Goal: Task Accomplishment & Management: Complete application form

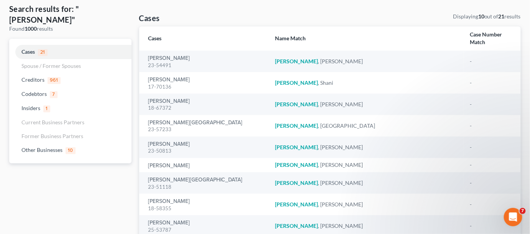
scroll to position [58, 0]
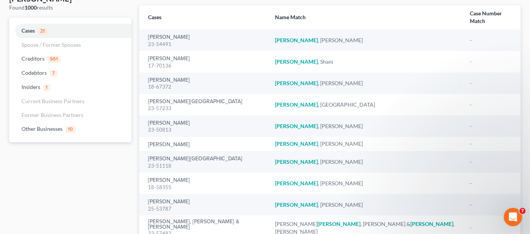
click at [177, 205] on div "25-53787" at bounding box center [205, 208] width 115 height 7
click at [176, 199] on link "[PERSON_NAME]" at bounding box center [169, 201] width 42 height 5
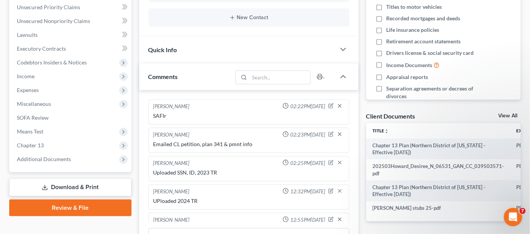
scroll to position [290, 0]
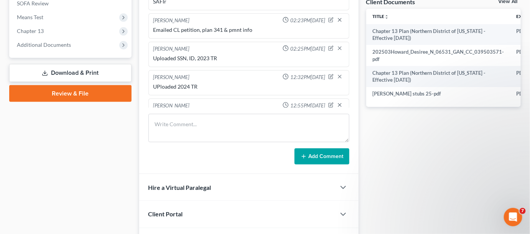
click at [51, 47] on span "Additional Documents" at bounding box center [44, 44] width 54 height 7
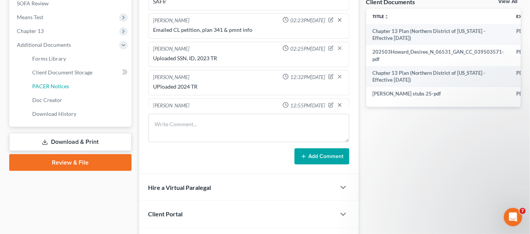
click at [64, 86] on span "PACER Notices" at bounding box center [50, 86] width 37 height 7
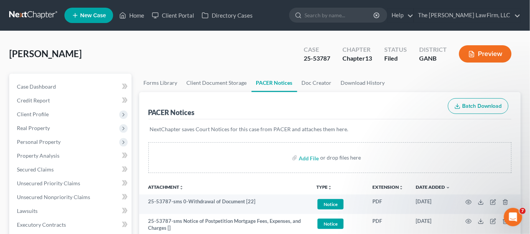
scroll to position [116, 0]
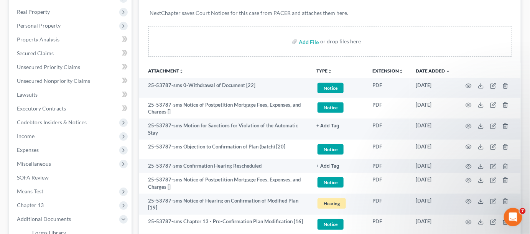
click at [471, 145] on td at bounding box center [488, 150] width 64 height 20
click at [470, 145] on icon "button" at bounding box center [468, 147] width 6 height 6
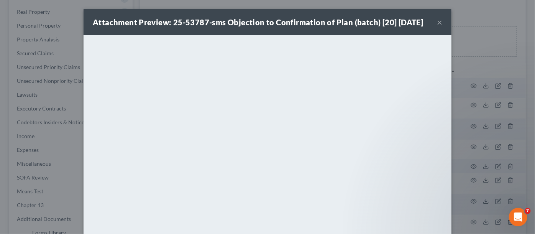
click at [477, 130] on div "Attachment Preview: 25-53787-sms Objection to Confirmation of Plan (batch) [20]…" at bounding box center [267, 117] width 535 height 234
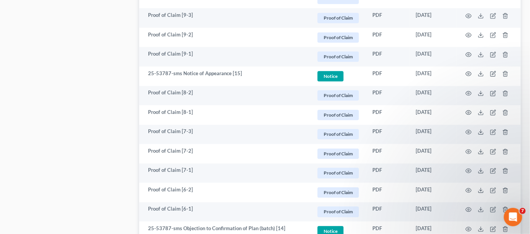
scroll to position [638, 0]
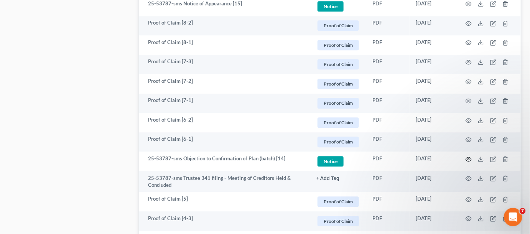
click at [466, 157] on icon "button" at bounding box center [469, 159] width 6 height 4
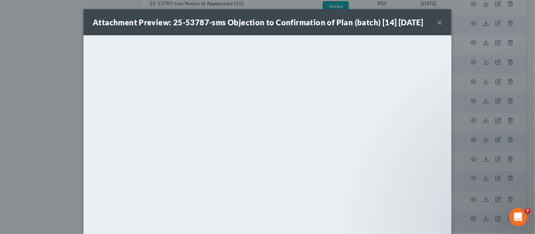
click at [38, 102] on div "Attachment Preview: 25-53787-sms Objection to Confirmation of Plan (batch) [14]…" at bounding box center [267, 117] width 535 height 234
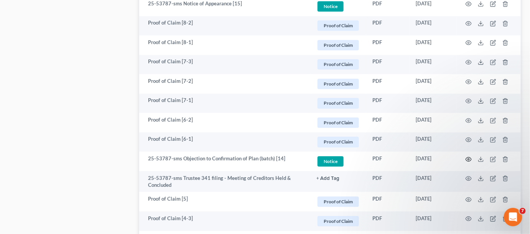
click at [469, 158] on icon "button" at bounding box center [468, 159] width 6 height 6
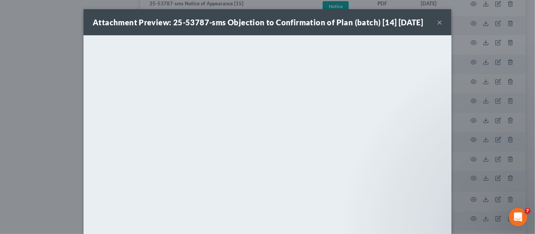
click at [38, 148] on div "Attachment Preview: 25-53787-sms Objection to Confirmation of Plan (batch) [14]…" at bounding box center [267, 117] width 535 height 234
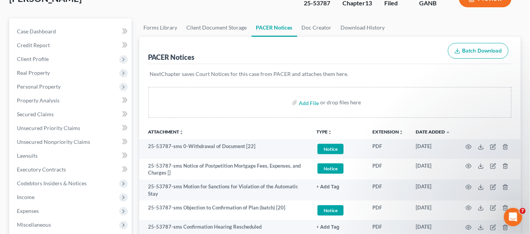
scroll to position [0, 0]
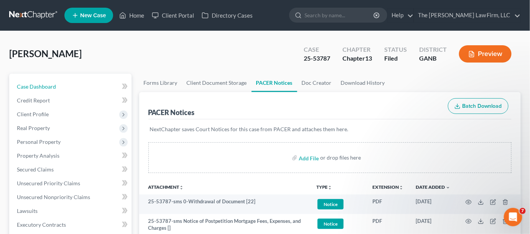
click at [34, 85] on span "Case Dashboard" at bounding box center [36, 86] width 39 height 7
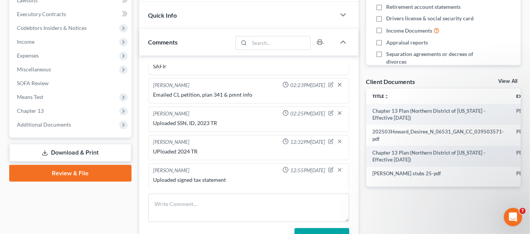
scroll to position [232, 0]
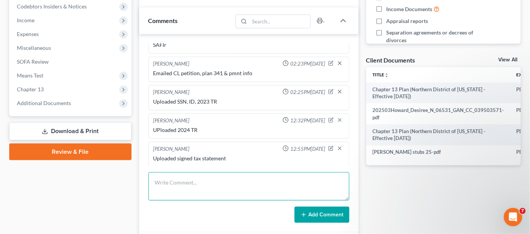
click at [197, 185] on textarea at bounding box center [248, 186] width 201 height 28
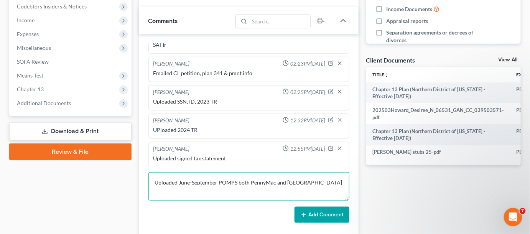
type textarea "Uploaded June-September POMPS both PennyMac and [GEOGRAPHIC_DATA]"
click at [313, 213] on button "Add Comment" at bounding box center [321, 215] width 55 height 16
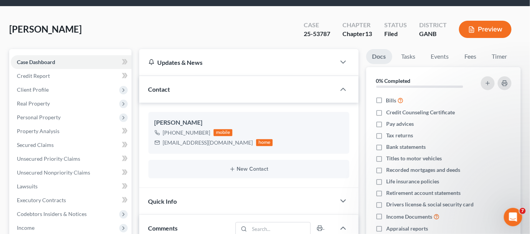
scroll to position [0, 0]
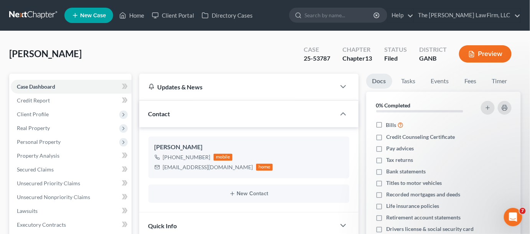
click at [374, 18] on input "search" at bounding box center [339, 15] width 70 height 14
type input "[PERSON_NAME]"
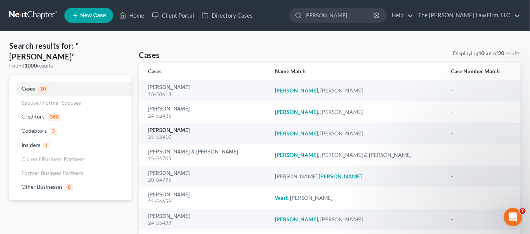
click at [174, 132] on link "[PERSON_NAME]" at bounding box center [169, 130] width 42 height 5
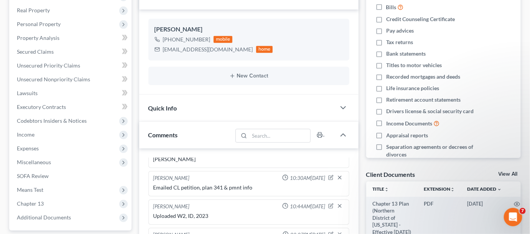
scroll to position [116, 0]
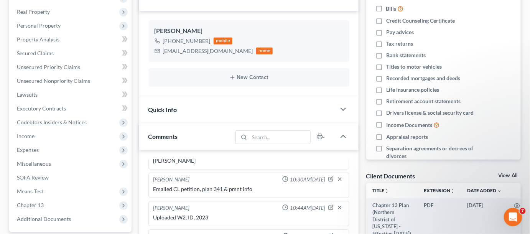
click at [36, 150] on span "Expenses" at bounding box center [28, 149] width 22 height 7
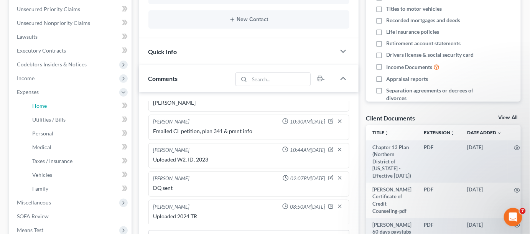
click at [47, 101] on link "Home" at bounding box center [78, 106] width 105 height 14
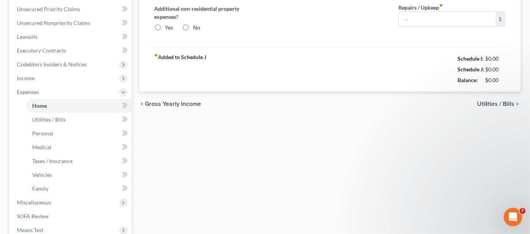
type input "1,140.00"
type input "0.00"
radio input "true"
type input "0.00"
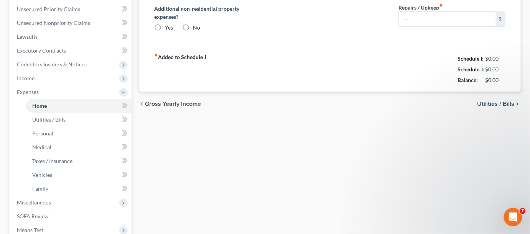
type input "0.00"
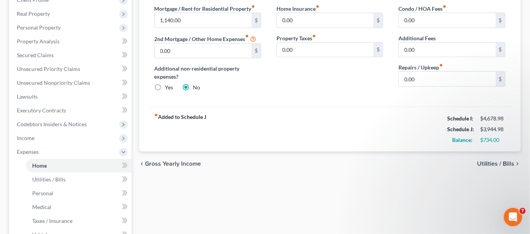
scroll to position [58, 0]
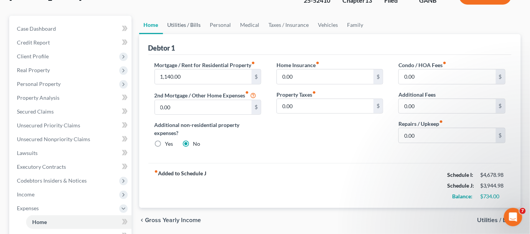
click at [191, 23] on link "Utilities / Bills" at bounding box center [184, 25] width 43 height 18
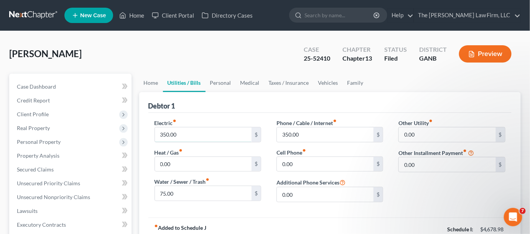
click at [188, 133] on input "350.00" at bounding box center [203, 134] width 97 height 15
click at [319, 132] on input "350.00" at bounding box center [325, 134] width 97 height 15
click at [224, 84] on link "Personal" at bounding box center [220, 83] width 30 height 18
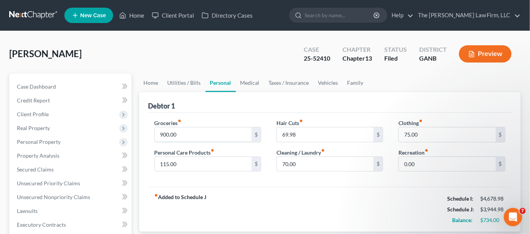
click at [181, 133] on input "900.00" at bounding box center [203, 134] width 97 height 15
type input "834.00"
click at [184, 81] on link "Utilities / Bills" at bounding box center [184, 83] width 43 height 18
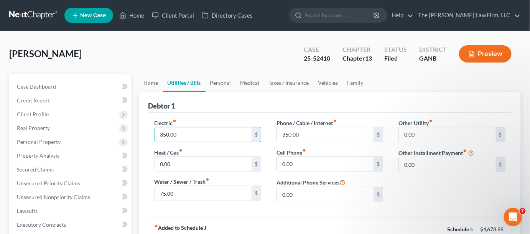
click at [195, 135] on input "350.00" at bounding box center [203, 134] width 97 height 15
type input "325.00"
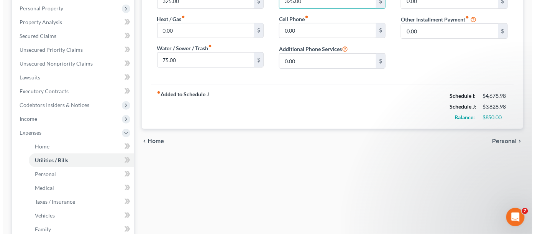
scroll to position [283, 0]
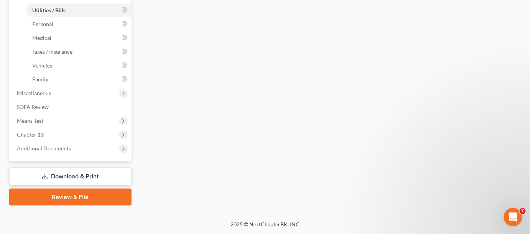
type input "325.00"
click at [69, 173] on link "Download & Print" at bounding box center [70, 176] width 122 height 18
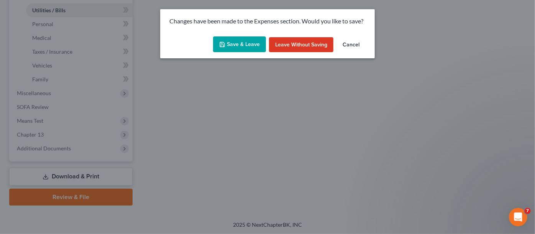
click at [242, 44] on button "Save & Leave" at bounding box center [239, 44] width 53 height 16
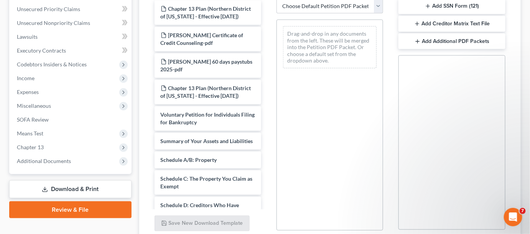
scroll to position [116, 0]
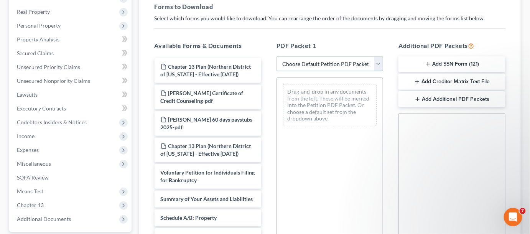
click at [340, 60] on select "Choose Default Petition PDF Packet Complete Bankruptcy Petition (all forms and …" at bounding box center [329, 63] width 107 height 15
select select "2"
click at [276, 56] on select "Choose Default Petition PDF Packet Complete Bankruptcy Petition (all forms and …" at bounding box center [329, 63] width 107 height 15
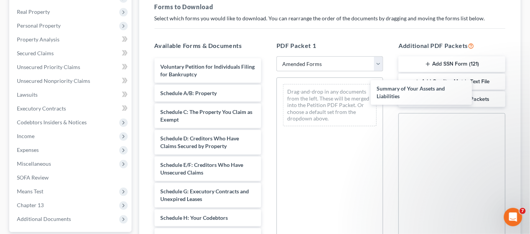
drag, startPoint x: 176, startPoint y: 100, endPoint x: 409, endPoint y: 92, distance: 232.8
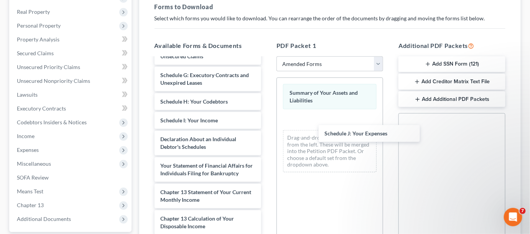
drag, startPoint x: 228, startPoint y: 148, endPoint x: 246, endPoint y: 155, distance: 19.6
click at [267, 133] on div "Schedule J: Your Expenses Voluntary Petition for Individuals Filing for Bankrup…" at bounding box center [207, 129] width 119 height 375
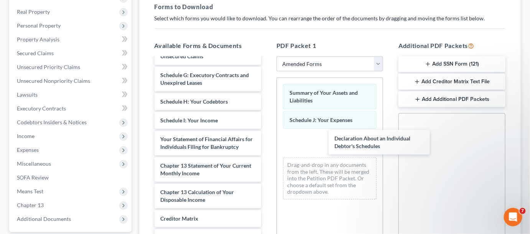
drag, startPoint x: 169, startPoint y: 139, endPoint x: 311, endPoint y: 133, distance: 141.6
click at [267, 133] on div "Declaration About an Individual Debtor's Schedules Voluntary Petition for Indiv…" at bounding box center [207, 116] width 119 height 349
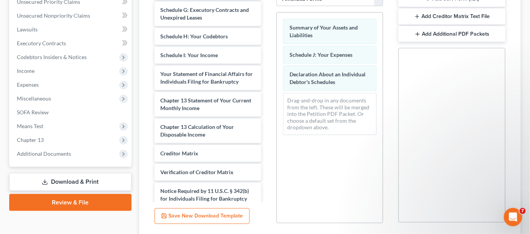
scroll to position [239, 0]
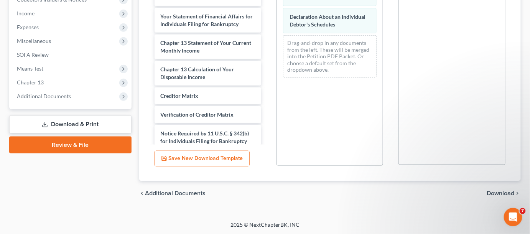
click at [499, 185] on div "chevron_left Additional Documents Download chevron_right" at bounding box center [330, 193] width 382 height 25
click at [500, 191] on span "Download" at bounding box center [501, 193] width 28 height 6
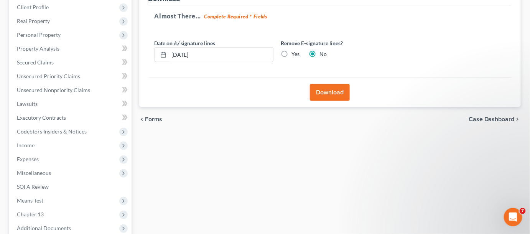
scroll to position [71, 0]
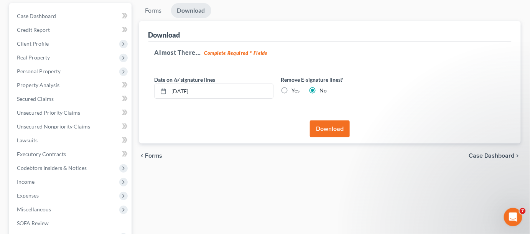
click at [326, 127] on button "Download" at bounding box center [330, 128] width 40 height 17
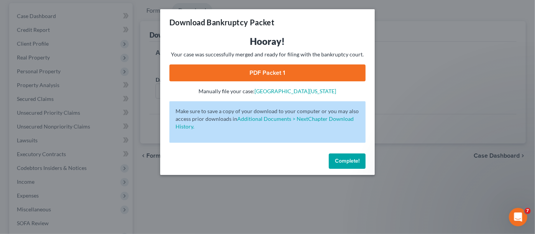
drag, startPoint x: 248, startPoint y: 73, endPoint x: 252, endPoint y: 72, distance: 4.4
click at [248, 73] on link "PDF Packet 1" at bounding box center [267, 72] width 196 height 17
drag, startPoint x: 343, startPoint y: 164, endPoint x: 71, endPoint y: 185, distance: 272.9
click at [342, 164] on button "Complete!" at bounding box center [347, 160] width 37 height 15
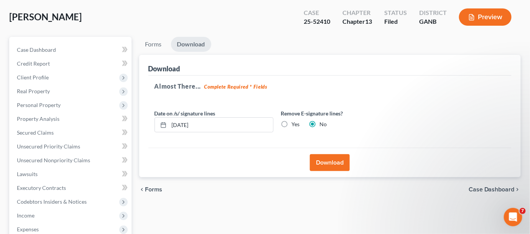
scroll to position [0, 0]
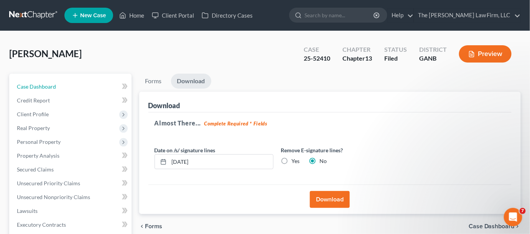
click at [25, 85] on span "Case Dashboard" at bounding box center [36, 86] width 39 height 7
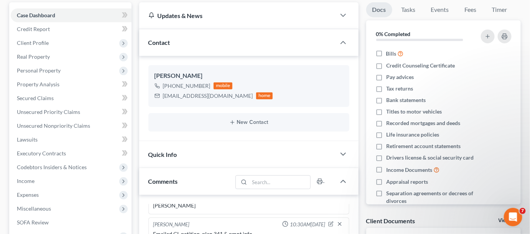
scroll to position [232, 0]
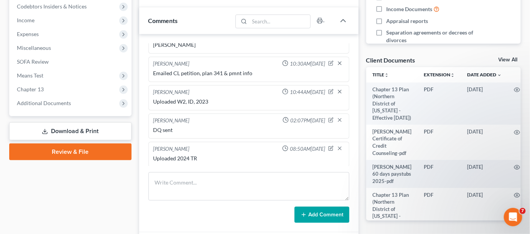
drag, startPoint x: 38, startPoint y: 90, endPoint x: 70, endPoint y: 149, distance: 67.1
click at [38, 90] on span "Chapter 13" at bounding box center [30, 89] width 27 height 7
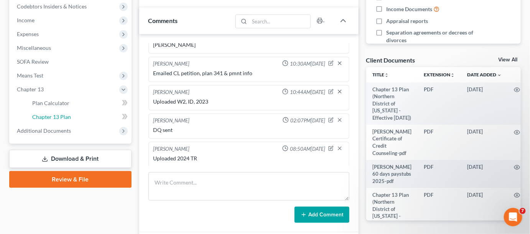
click at [56, 113] on span "Chapter 13 Plan" at bounding box center [51, 116] width 39 height 7
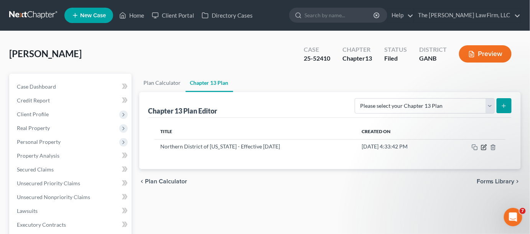
click at [483, 147] on icon "button" at bounding box center [484, 145] width 3 height 3
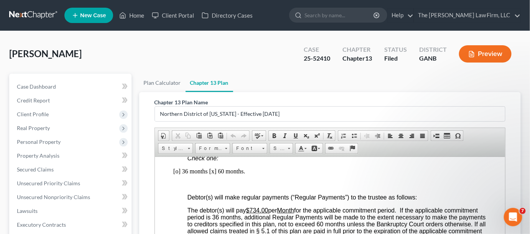
scroll to position [580, 0]
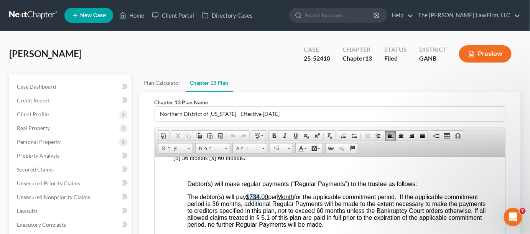
drag, startPoint x: 260, startPoint y: 213, endPoint x: 251, endPoint y: 213, distance: 8.8
click at [251, 200] on u "$734.00" at bounding box center [257, 196] width 22 height 7
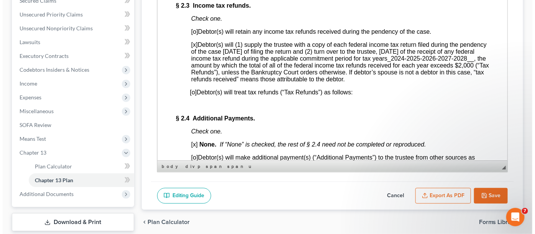
scroll to position [174, 0]
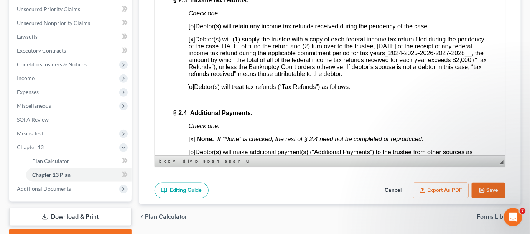
click at [439, 190] on button "Export as PDF" at bounding box center [441, 190] width 56 height 16
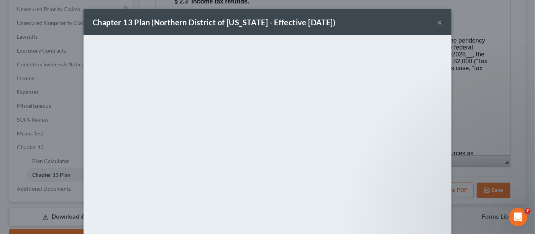
click at [437, 22] on button "×" at bounding box center [439, 22] width 5 height 9
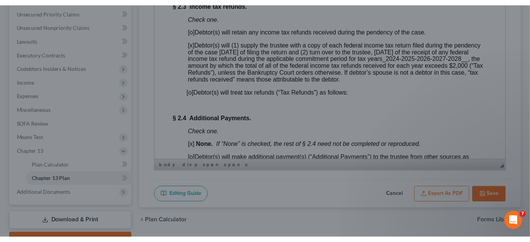
scroll to position [813, 0]
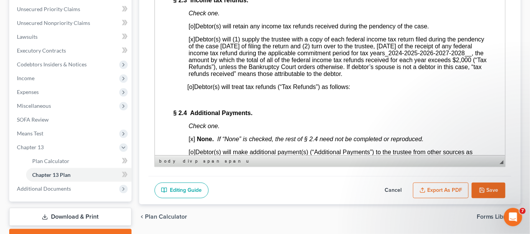
click at [2, 29] on div "[PERSON_NAME] Upgraded Case 25-52410 Chapter Chapter 13 Status Filed District G…" at bounding box center [265, 59] width 530 height 404
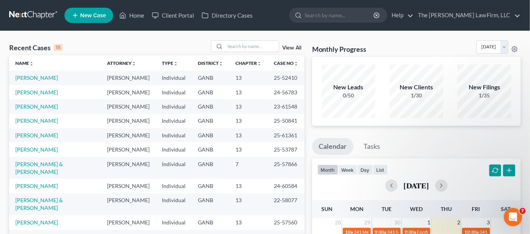
click at [249, 41] on input "search" at bounding box center [252, 46] width 54 height 11
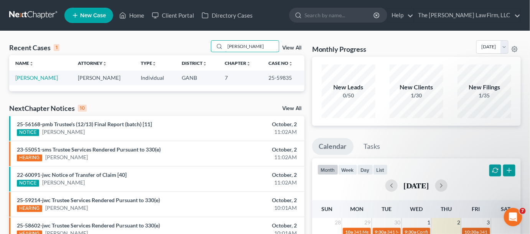
type input "[PERSON_NAME]"
click at [45, 77] on link "[PERSON_NAME]" at bounding box center [36, 77] width 43 height 7
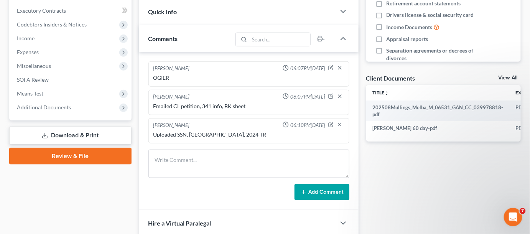
scroll to position [297, 0]
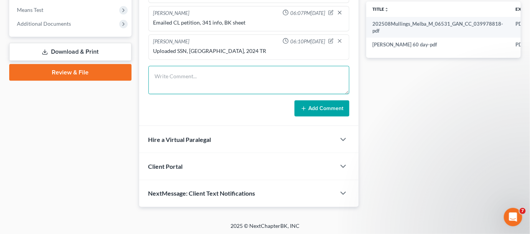
click at [171, 74] on textarea at bounding box center [248, 80] width 201 height 28
type textarea "Uploaded schedule 1"
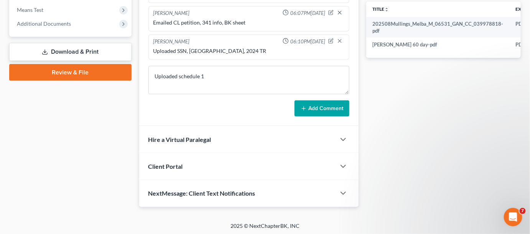
click at [310, 105] on button "Add Comment" at bounding box center [321, 108] width 55 height 16
